Goal: Information Seeking & Learning: Learn about a topic

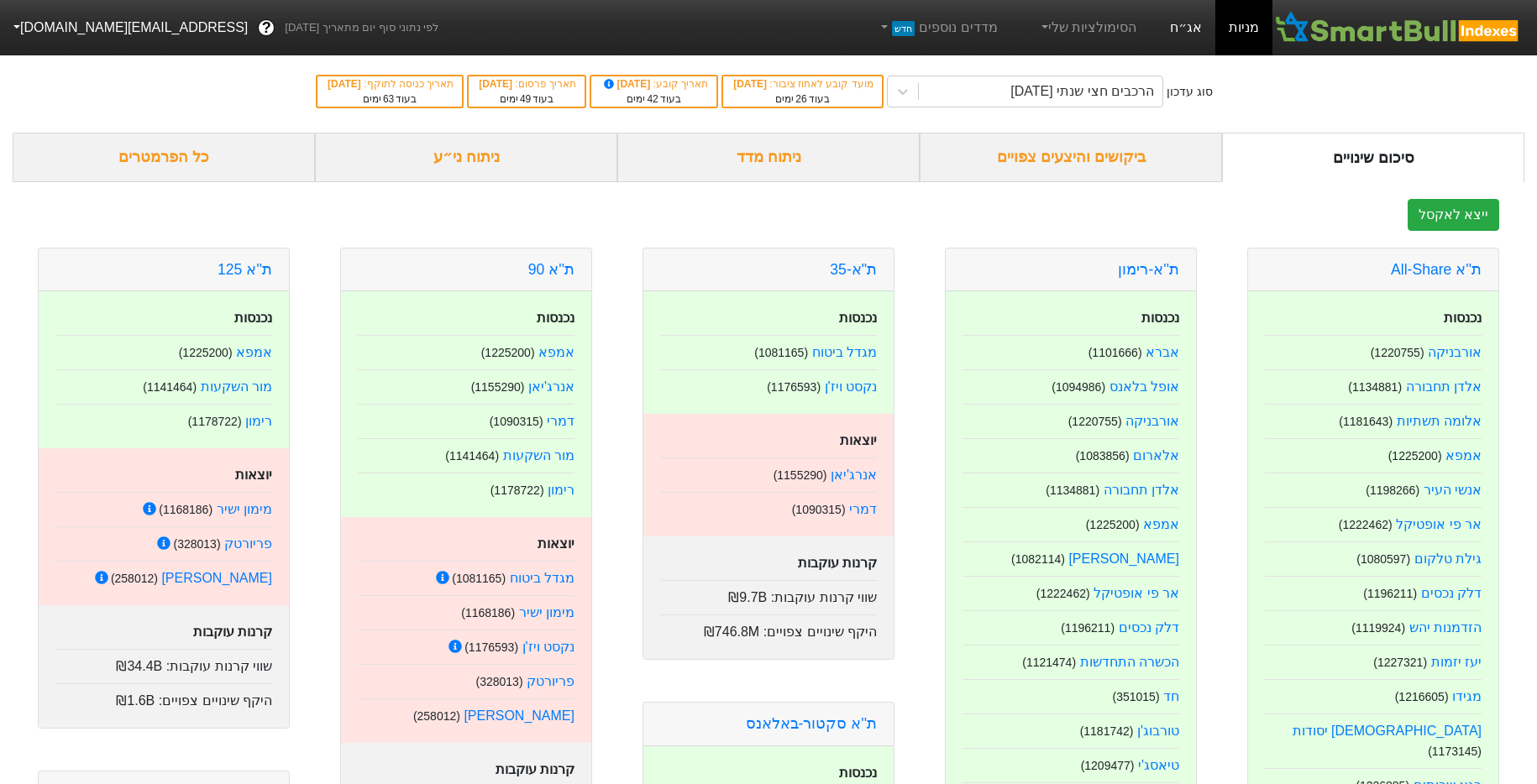
click at [1192, 30] on link "אג״ח" at bounding box center [1186, 28] width 59 height 56
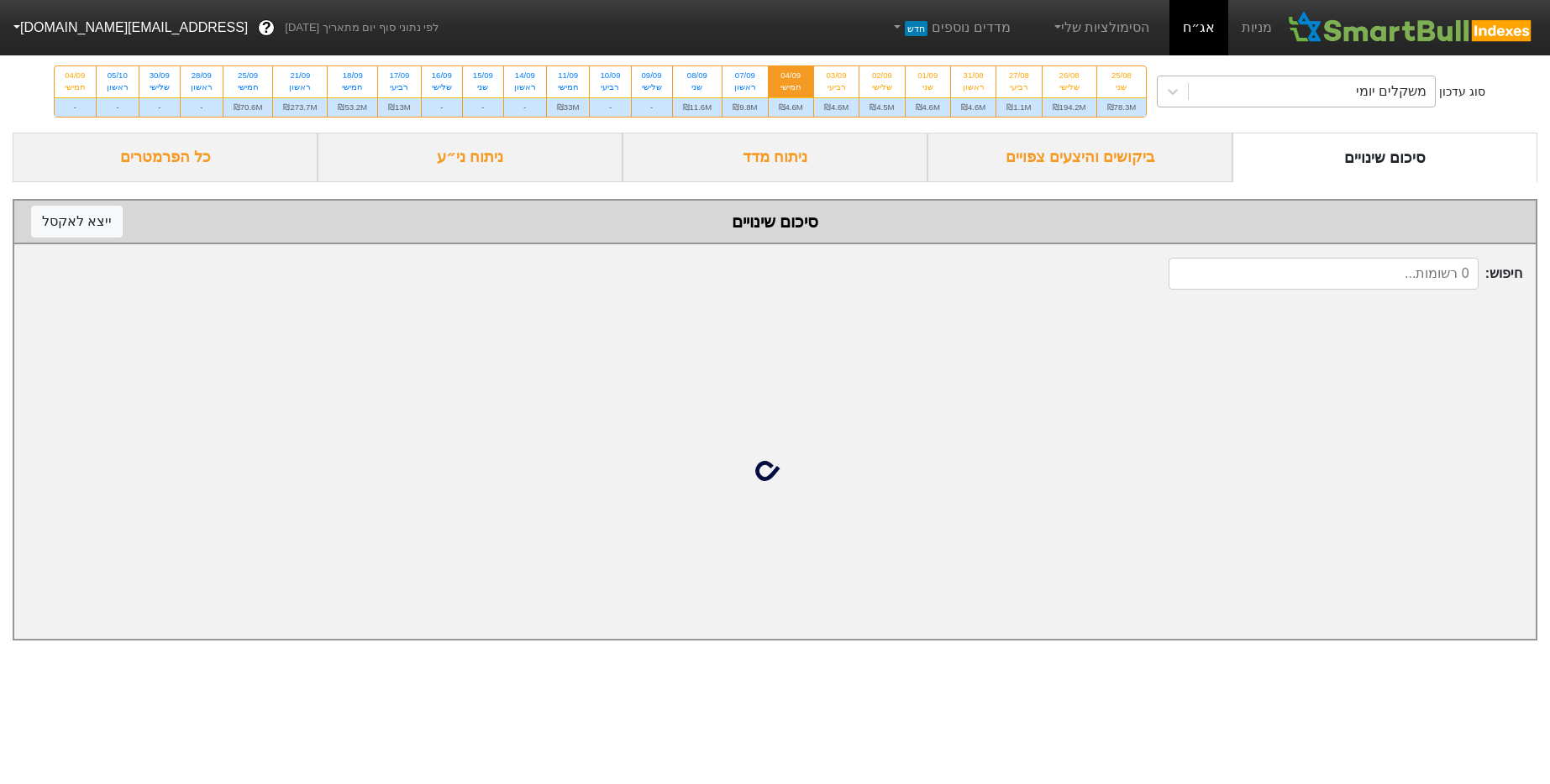
click at [1212, 86] on div "משקלים יומי" at bounding box center [1311, 92] width 246 height 30
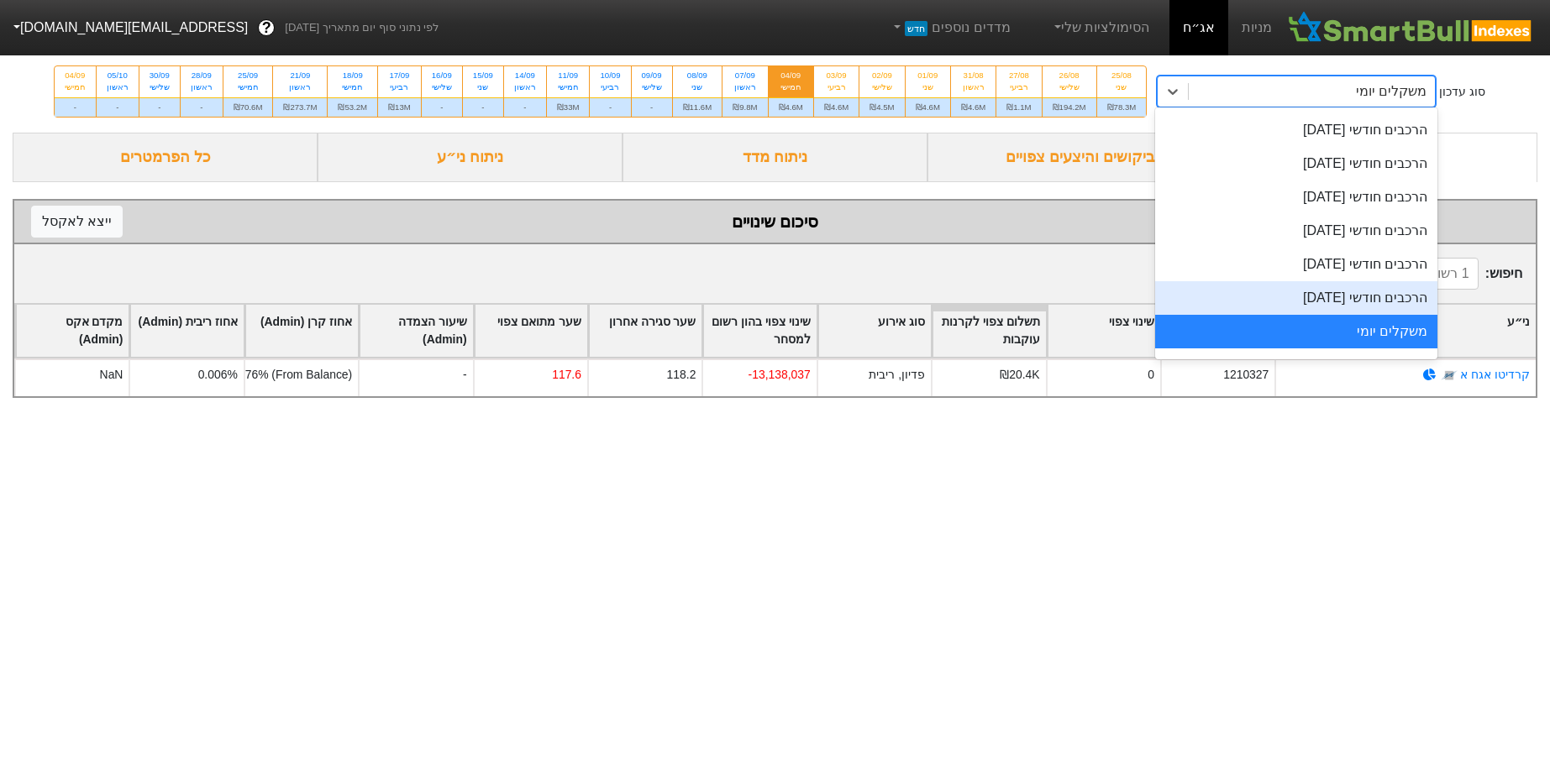
scroll to position [573, 0]
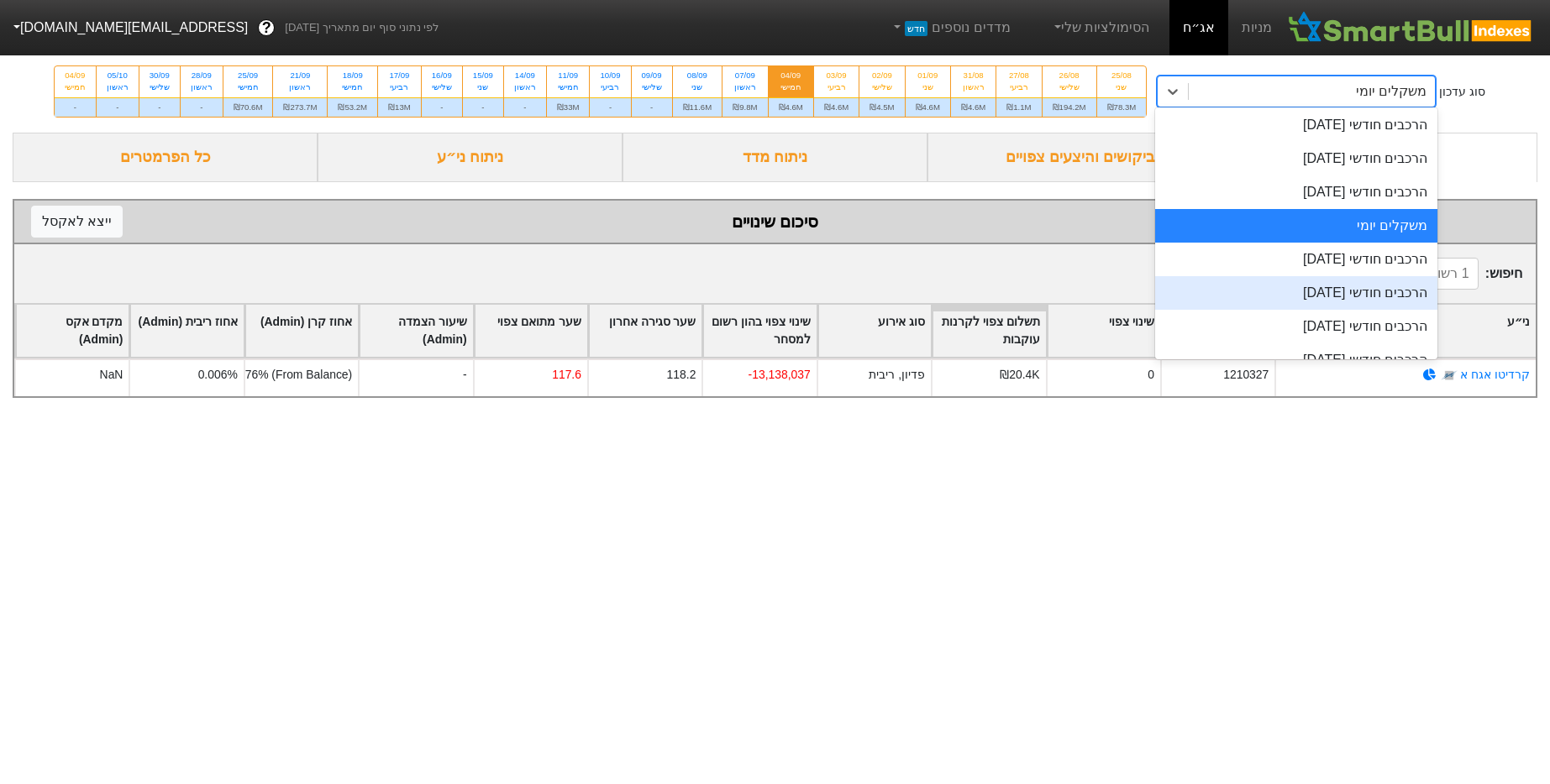
click at [1323, 288] on div "הרכבים חודשי [DATE]" at bounding box center [1296, 294] width 283 height 34
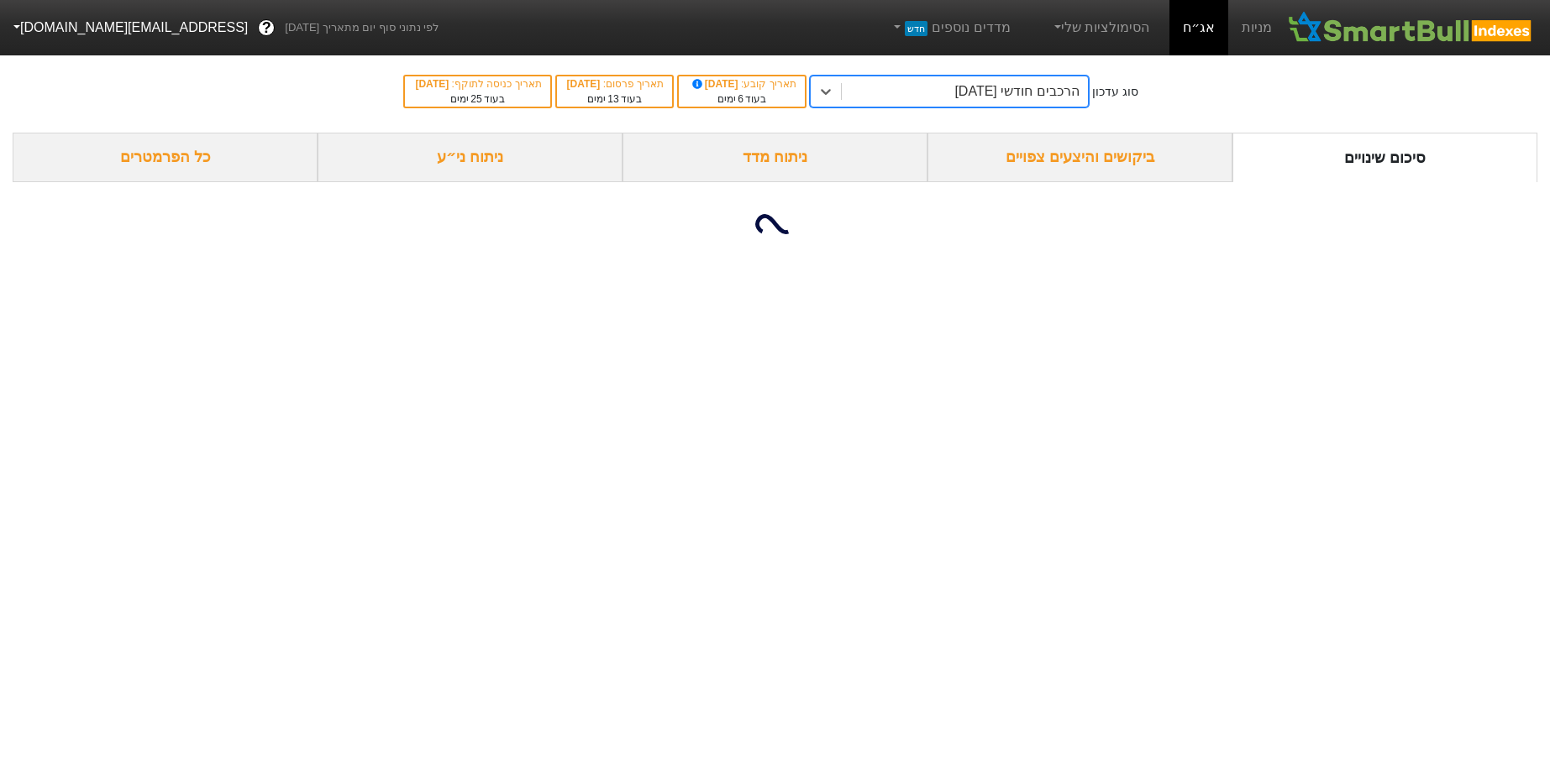
click at [1049, 90] on div "הרכבים חודשי [DATE]" at bounding box center [1016, 92] width 124 height 20
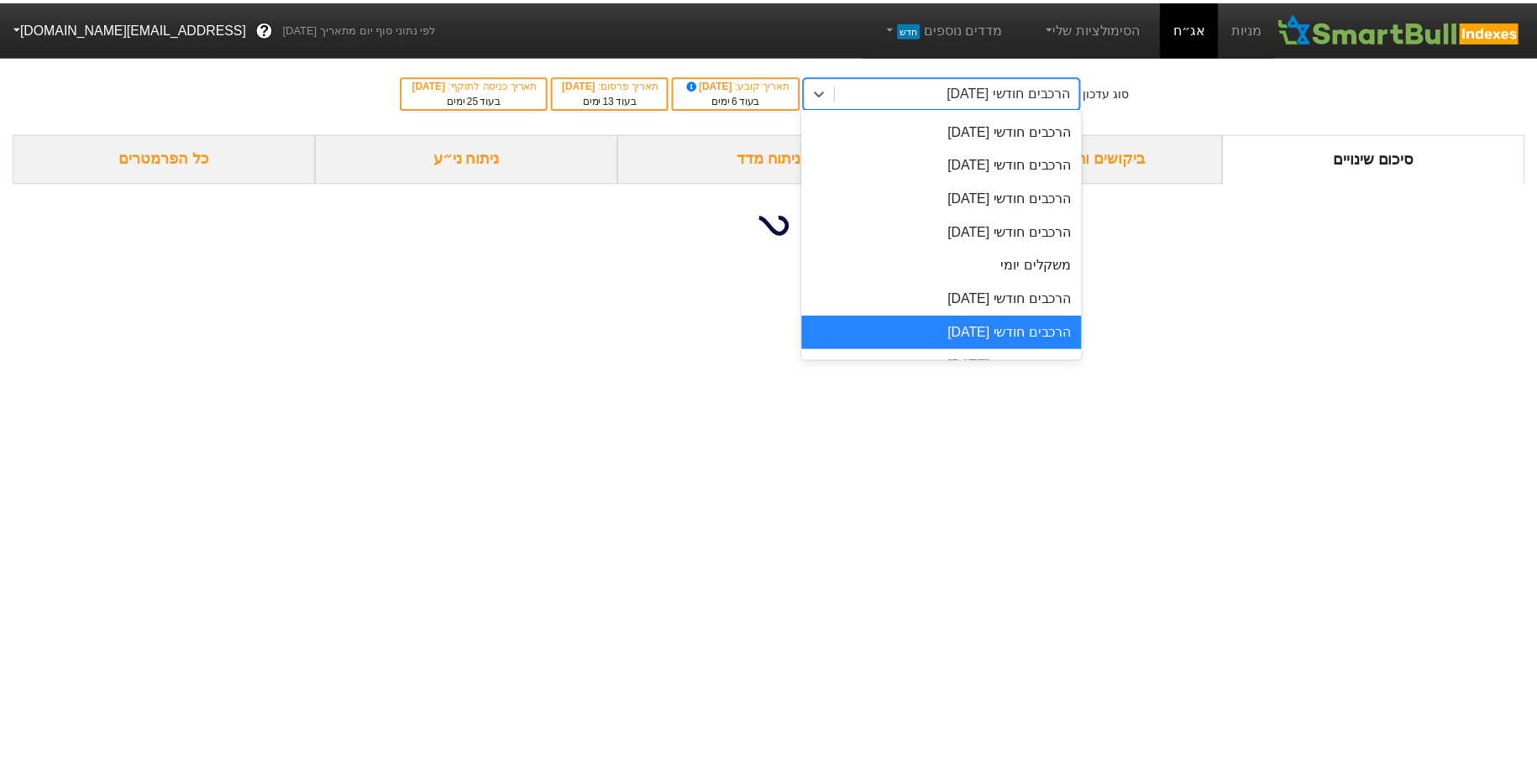
scroll to position [568, 0]
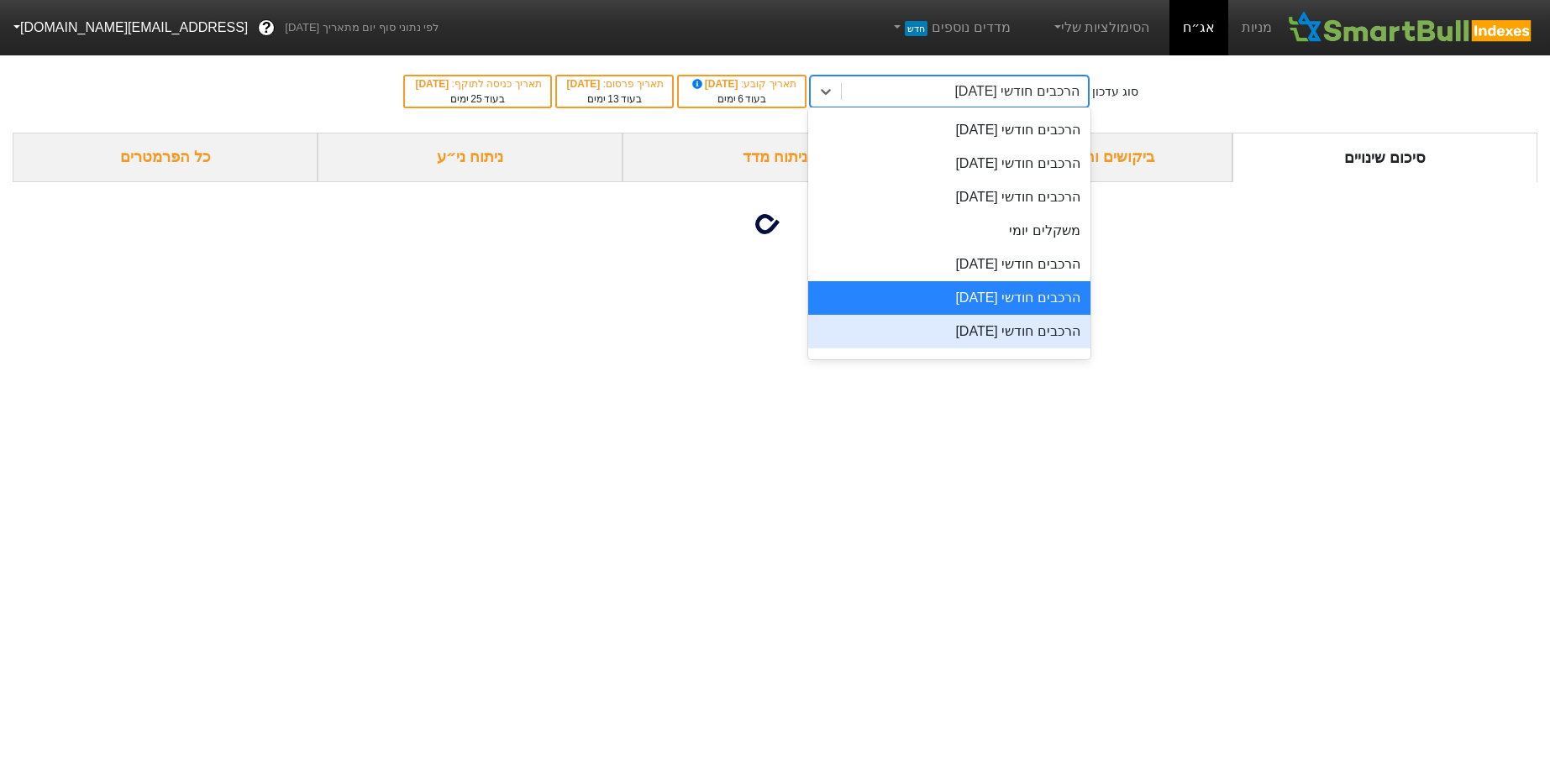
click at [1014, 319] on div "הרכבים חודשי [DATE]" at bounding box center [950, 331] width 283 height 34
